Goal: Task Accomplishment & Management: Manage account settings

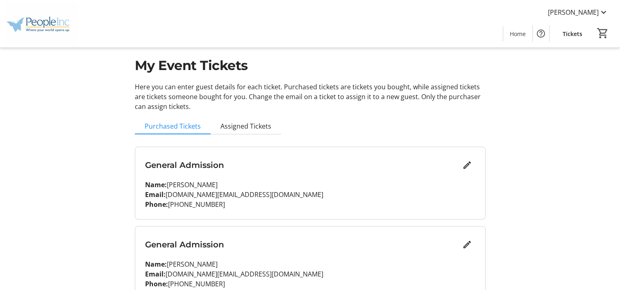
scroll to position [7, 0]
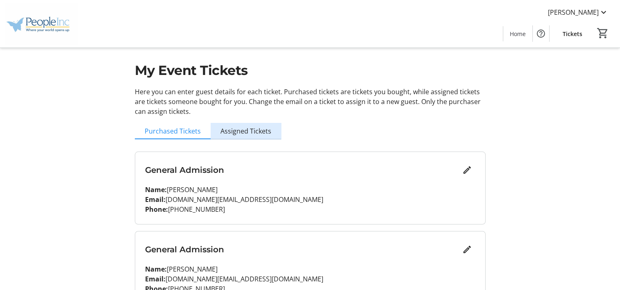
click at [257, 133] on span "Assigned Tickets" at bounding box center [245, 131] width 51 height 7
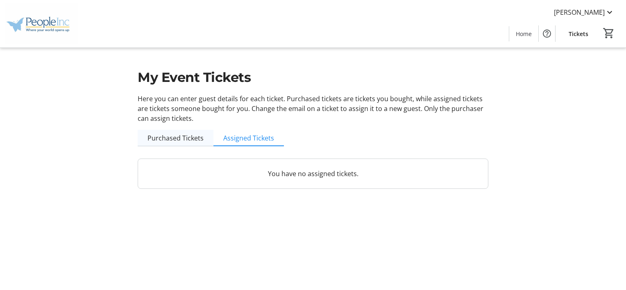
click at [197, 143] on span "Purchased Tickets" at bounding box center [175, 138] width 56 height 16
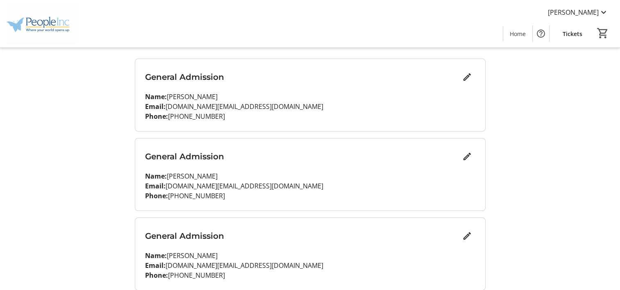
scroll to position [123, 0]
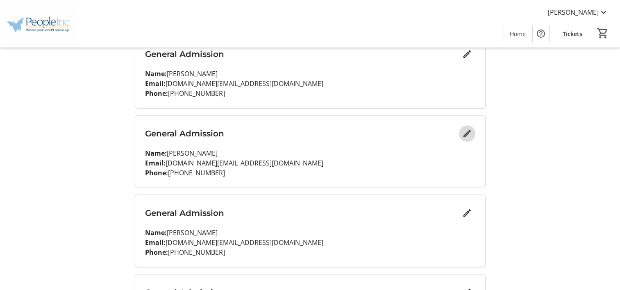
click at [464, 131] on mat-icon "Edit" at bounding box center [467, 134] width 10 height 10
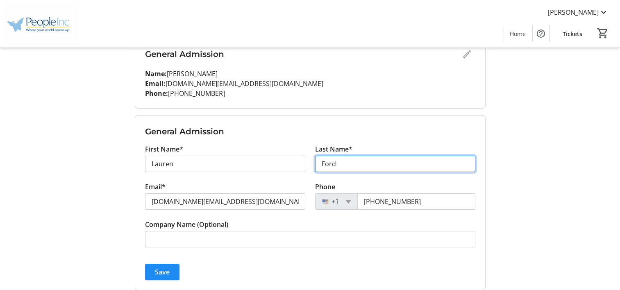
drag, startPoint x: 364, startPoint y: 164, endPoint x: 310, endPoint y: 165, distance: 54.5
click at [310, 165] on div "Last Name* [PERSON_NAME]" at bounding box center [395, 163] width 170 height 38
type input "s"
type input "[PERSON_NAME]"
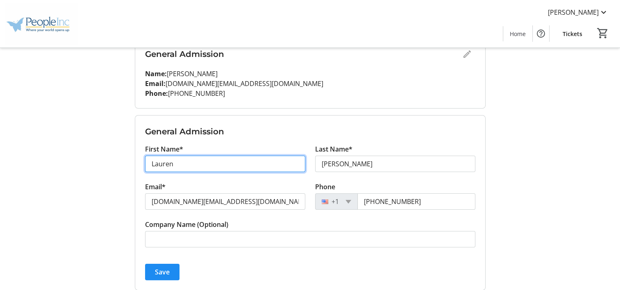
drag, startPoint x: 205, startPoint y: 163, endPoint x: 109, endPoint y: 167, distance: 95.5
click at [109, 167] on div "My Event Tickets Here you can enter guest details for each ticket. Purchased ti…" at bounding box center [310, 179] width 541 height 605
type input "[PERSON_NAME]"
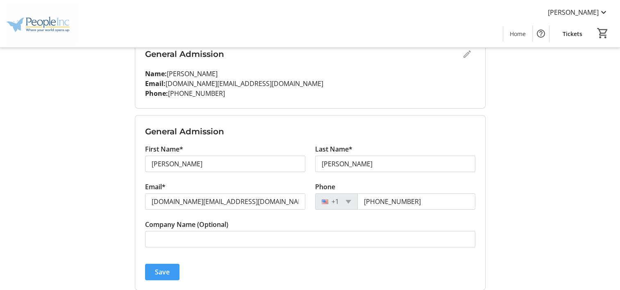
click at [169, 277] on span "submit" at bounding box center [162, 272] width 34 height 20
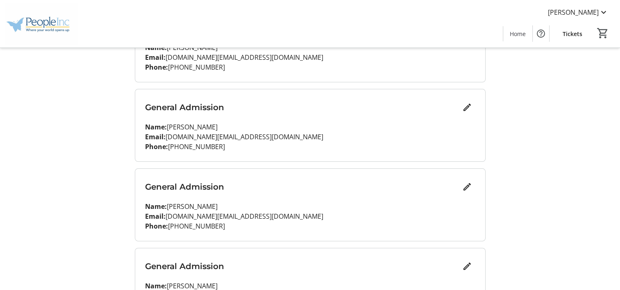
scroll to position [164, 0]
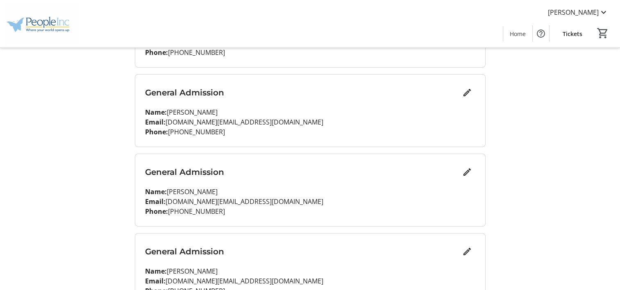
click at [457, 172] on h3 "General Admission" at bounding box center [302, 172] width 314 height 12
click at [464, 170] on mat-icon "Edit" at bounding box center [467, 172] width 10 height 10
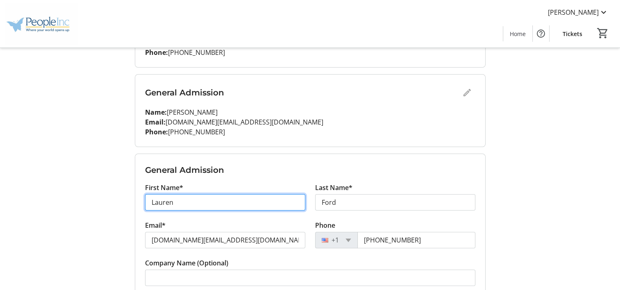
drag, startPoint x: 208, startPoint y: 204, endPoint x: 108, endPoint y: 205, distance: 100.3
click at [108, 205] on div "My Event Tickets Here you can enter guest details for each ticket. Purchased ti…" at bounding box center [310, 138] width 541 height 605
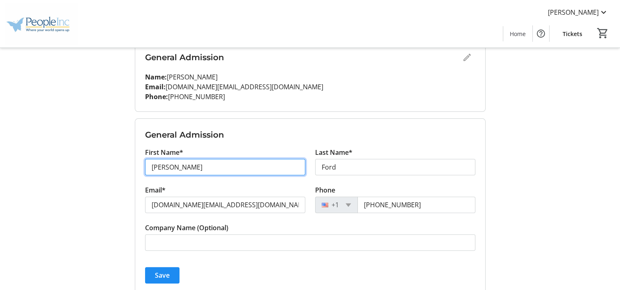
scroll to position [287, 0]
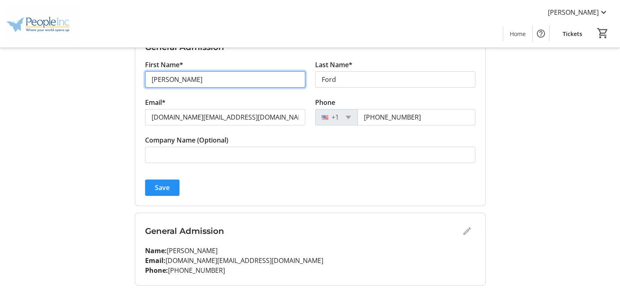
type input "[PERSON_NAME]"
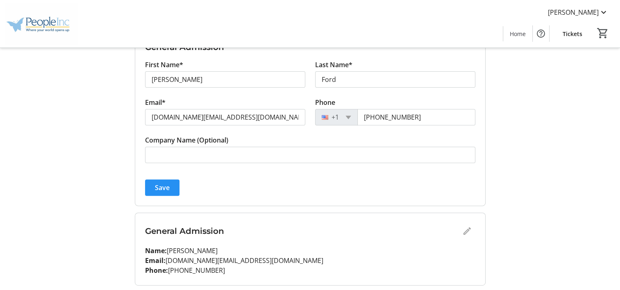
click at [169, 188] on span "Save" at bounding box center [162, 188] width 15 height 10
